Goal: Task Accomplishment & Management: Use online tool/utility

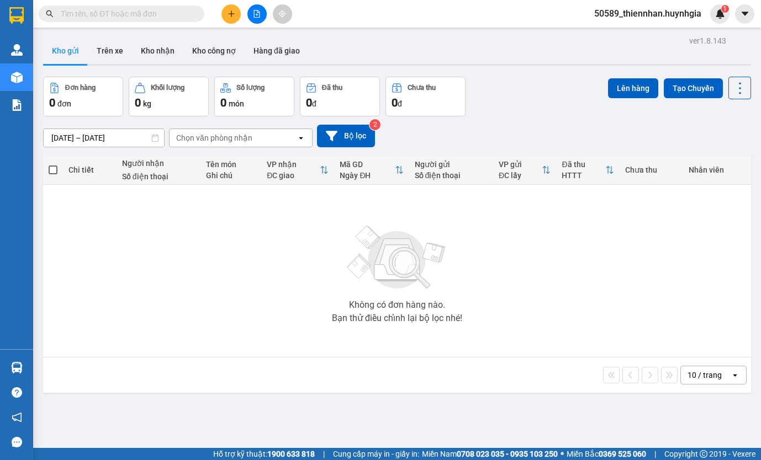
click at [629, 12] on span "50589_thiennhan.huynhgia" at bounding box center [647, 14] width 125 height 14
click at [629, 34] on span "Đăng xuất" at bounding box center [653, 34] width 102 height 12
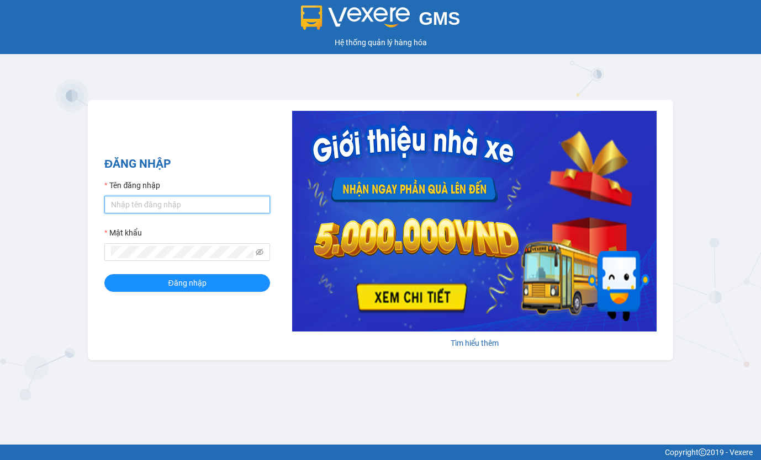
type input "thiennhan.huynhgia"
click at [184, 206] on input "thiennhan.huynhgia" at bounding box center [187, 205] width 166 height 18
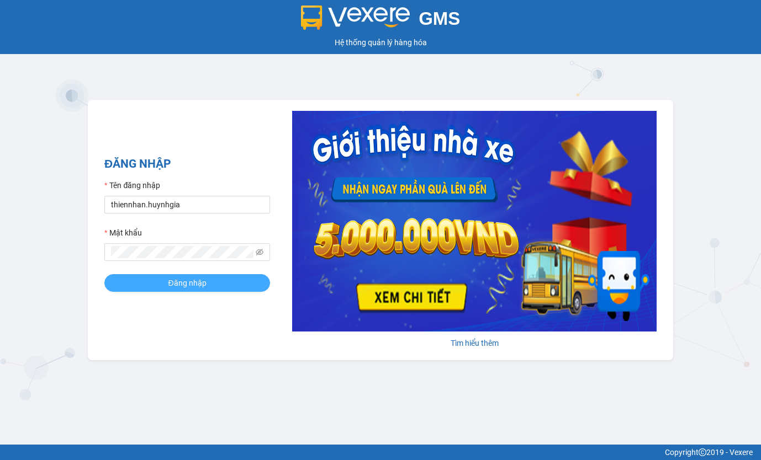
click at [114, 284] on button "Đăng nhập" at bounding box center [187, 283] width 166 height 18
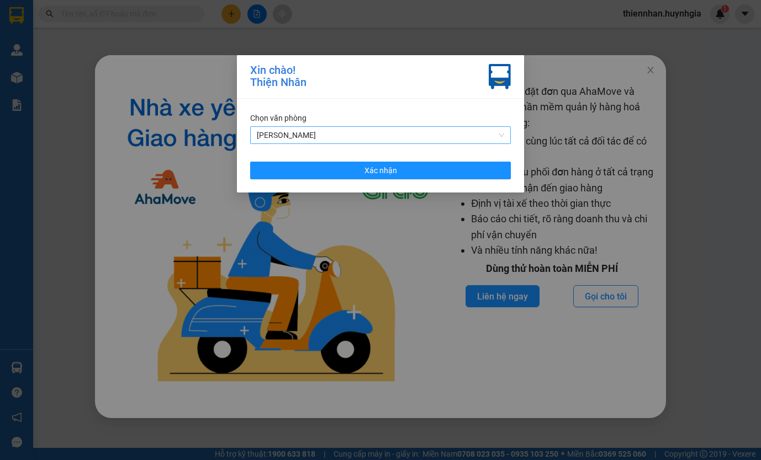
click at [355, 134] on span "[PERSON_NAME]" at bounding box center [380, 135] width 247 height 17
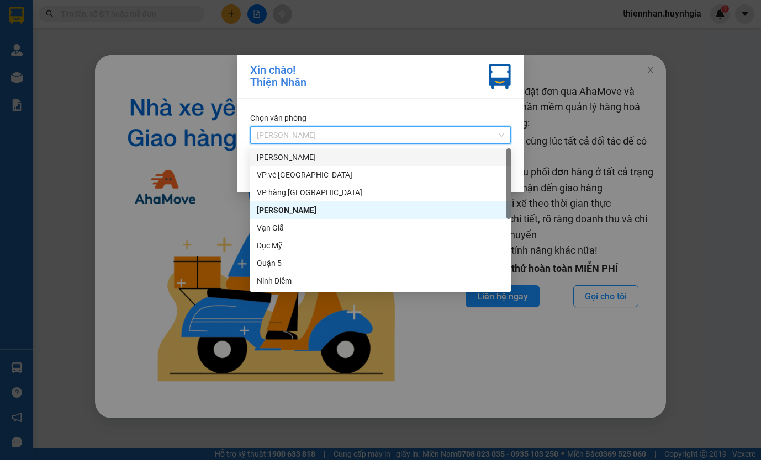
click at [333, 156] on div "[PERSON_NAME]" at bounding box center [380, 157] width 247 height 12
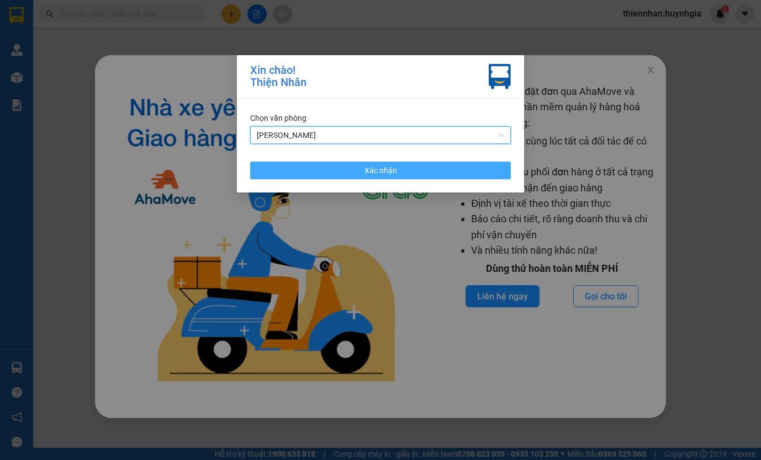
click at [340, 164] on button "Xác nhận" at bounding box center [380, 171] width 261 height 18
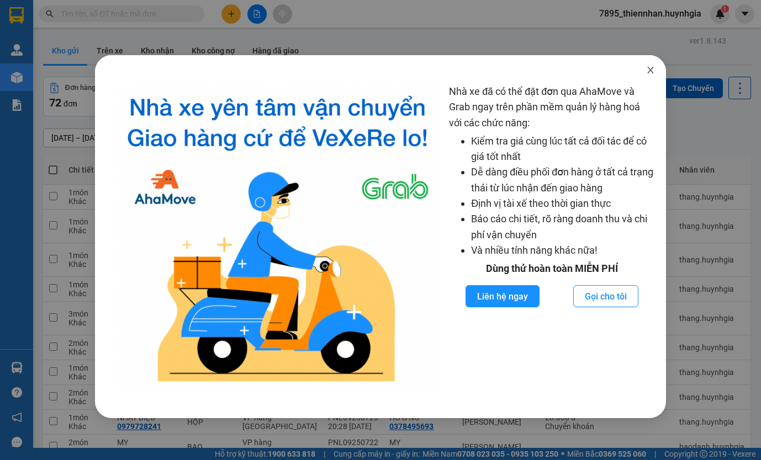
click at [646, 69] on icon "close" at bounding box center [650, 70] width 9 height 9
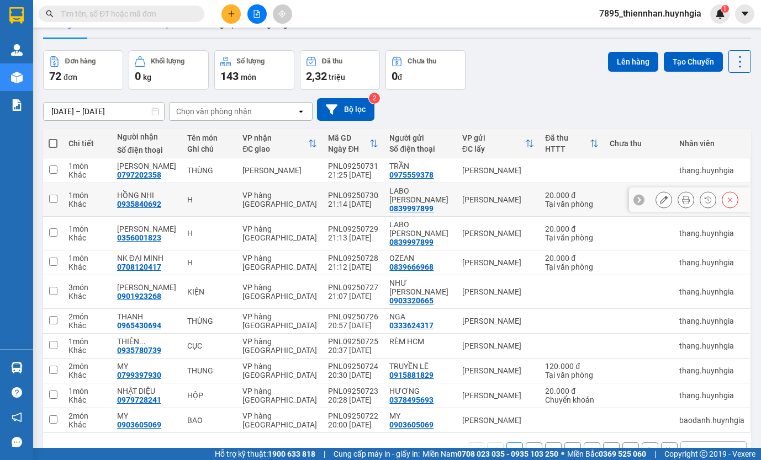
scroll to position [51, 0]
